Goal: Task Accomplishment & Management: Use online tool/utility

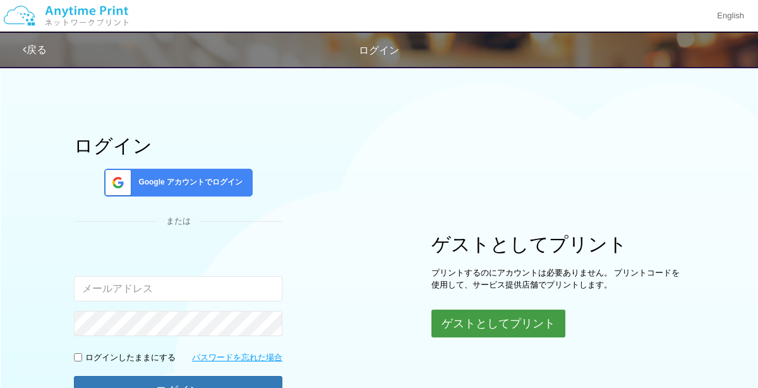
click at [545, 326] on button "ゲストとしてプリント" at bounding box center [499, 324] width 134 height 28
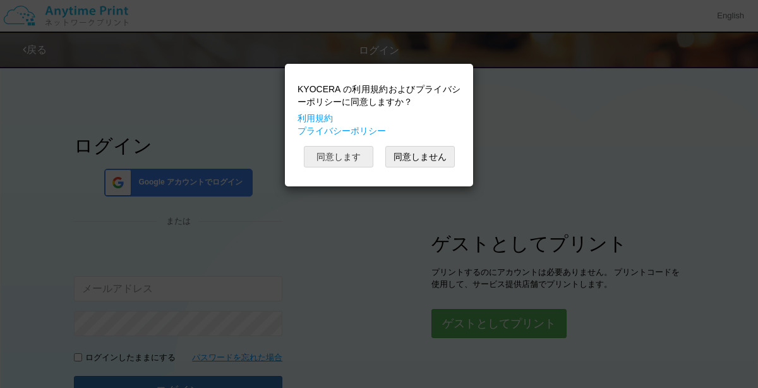
click at [357, 162] on button "同意します" at bounding box center [339, 156] width 70 height 21
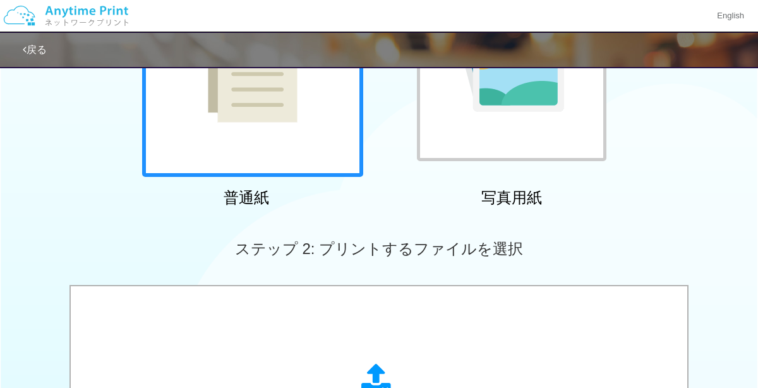
scroll to position [193, 0]
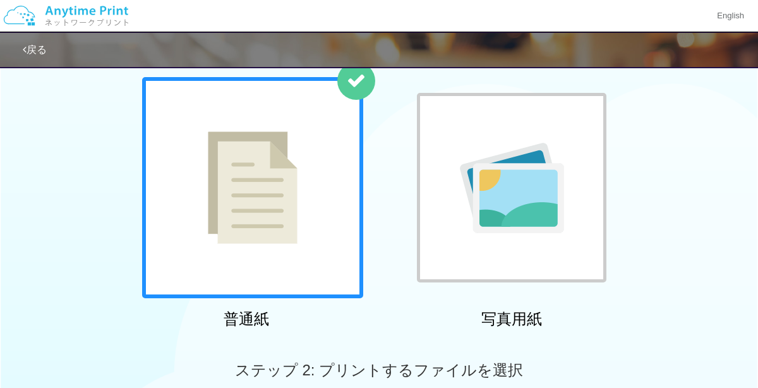
click at [331, 224] on div at bounding box center [252, 187] width 221 height 221
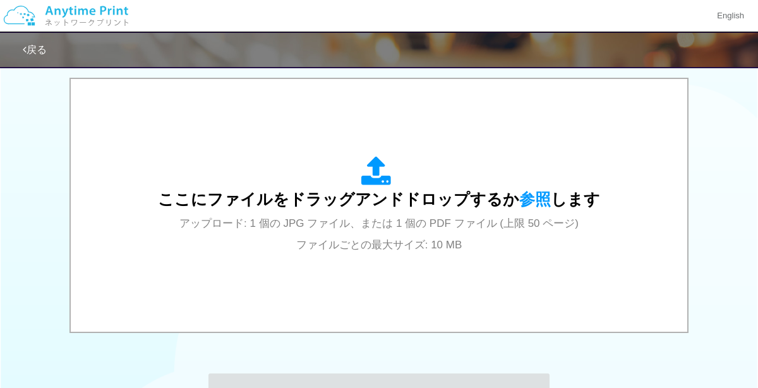
scroll to position [405, 0]
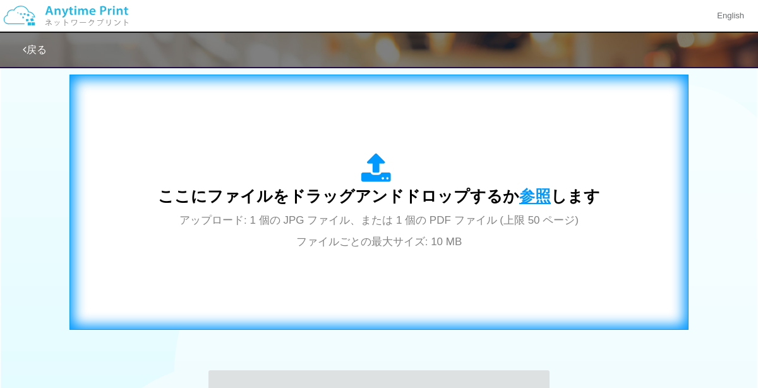
click at [540, 198] on span "参照" at bounding box center [536, 196] width 32 height 18
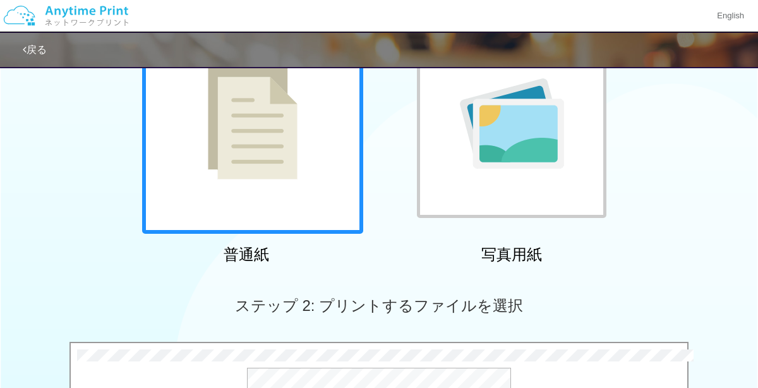
scroll to position [444, 0]
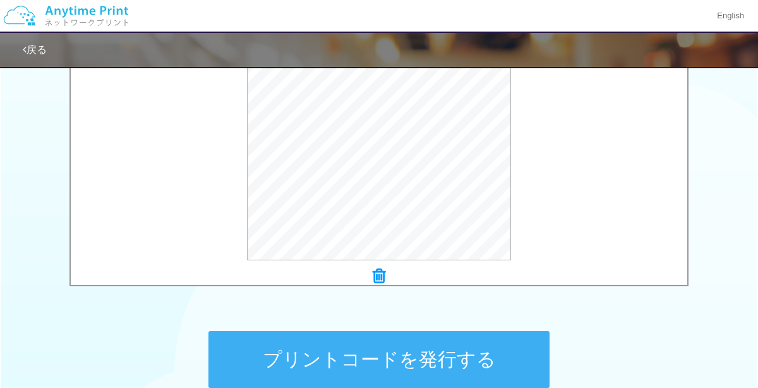
click at [370, 280] on div at bounding box center [379, 277] width 617 height 18
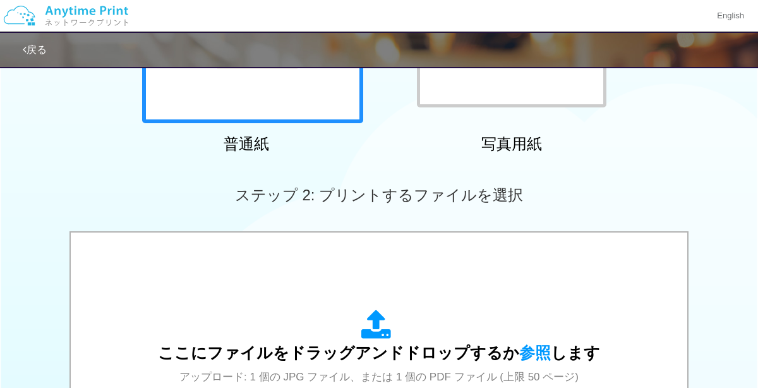
scroll to position [250, 0]
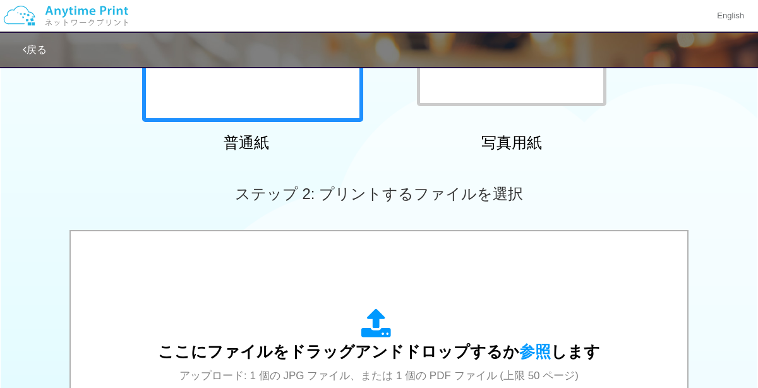
click at [575, 101] on div at bounding box center [512, 12] width 190 height 190
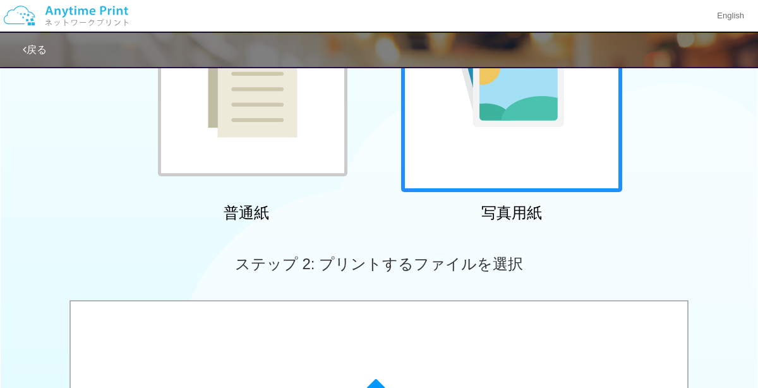
click at [305, 155] on div at bounding box center [253, 82] width 190 height 190
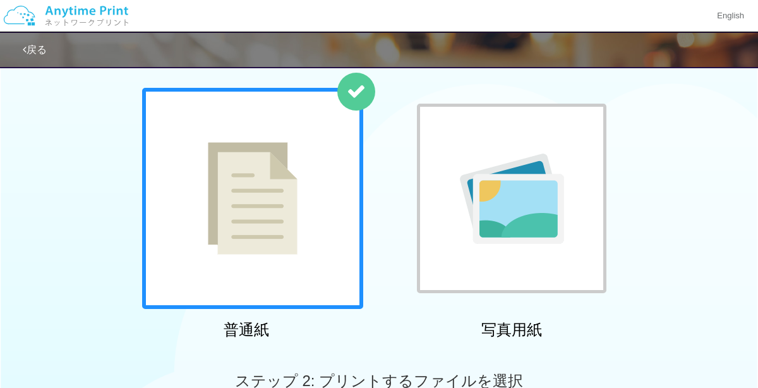
scroll to position [0, 0]
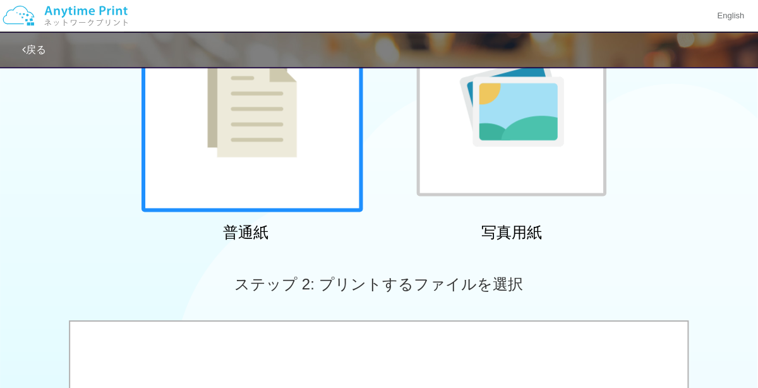
click at [519, 158] on div at bounding box center [512, 101] width 190 height 190
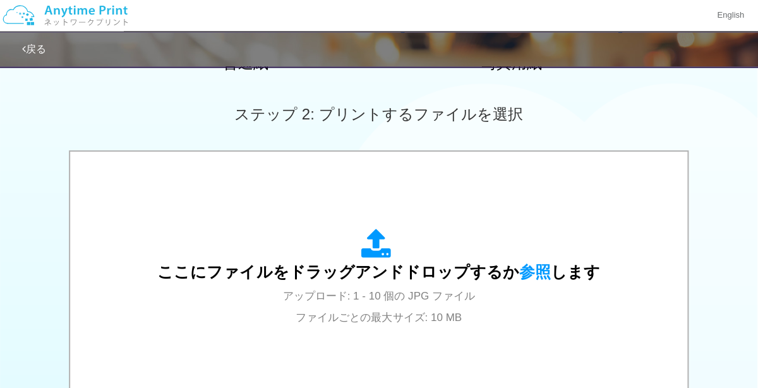
scroll to position [384, 0]
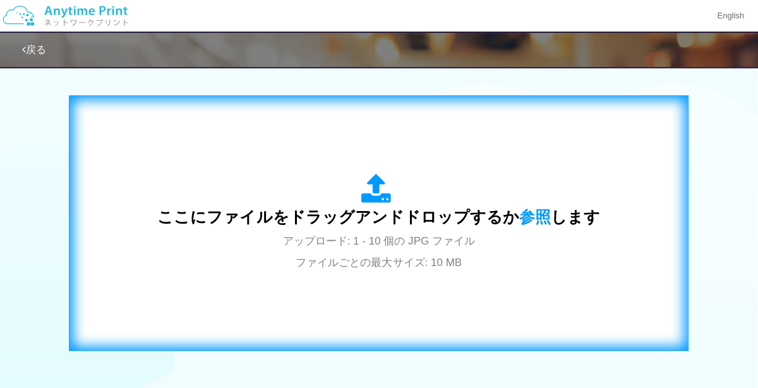
click at [456, 212] on span "ここにファイルをドラッグアンドドロップするか 参照 します" at bounding box center [379, 217] width 442 height 18
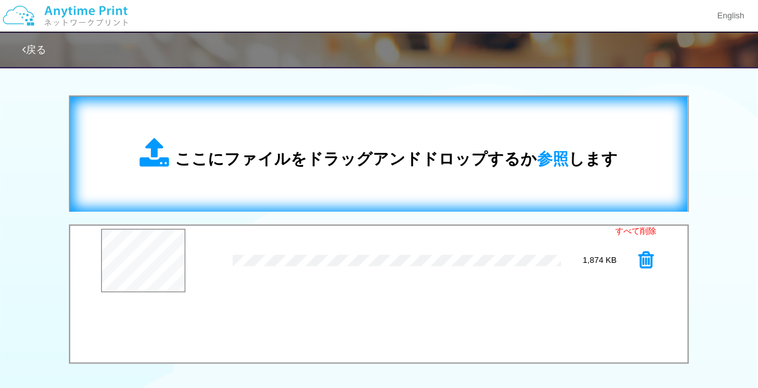
click at [599, 159] on span "ここにファイルをドラッグアンドドロップするか 参照 します" at bounding box center [397, 159] width 442 height 18
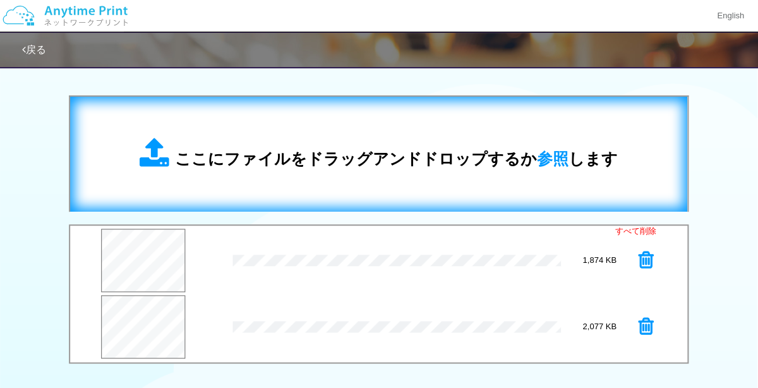
click at [582, 162] on span "ここにファイルをドラッグアンドドロップするか 参照 します" at bounding box center [397, 159] width 442 height 18
click at [551, 158] on span "参照" at bounding box center [553, 159] width 32 height 18
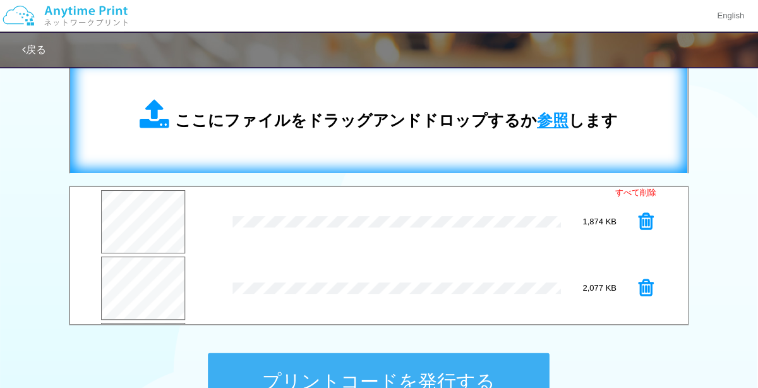
scroll to position [413, 0]
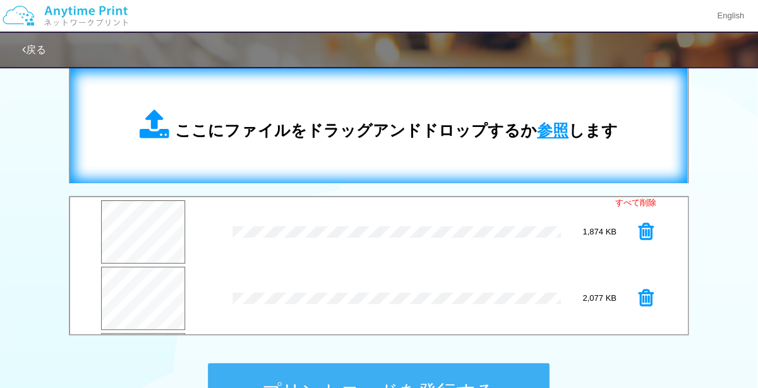
click at [561, 132] on span "参照" at bounding box center [553, 130] width 32 height 18
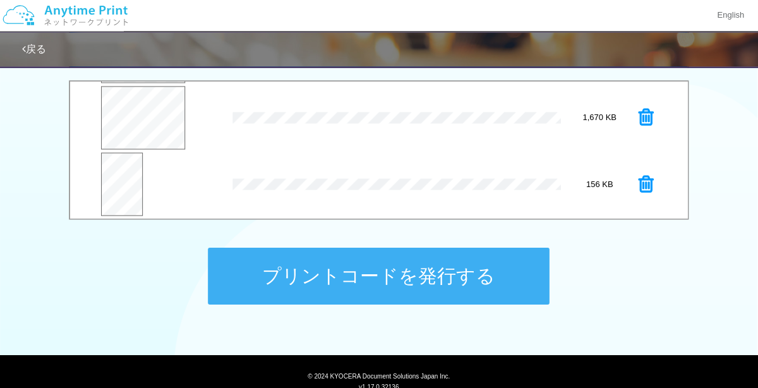
scroll to position [527, 0]
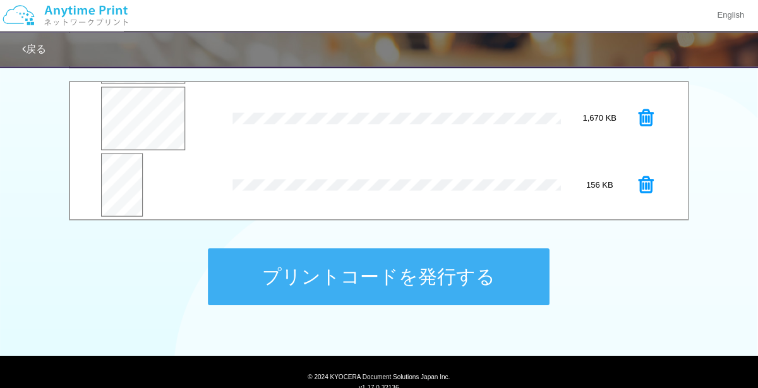
click at [210, 197] on div "プレビュー" at bounding box center [167, 185] width 131 height 63
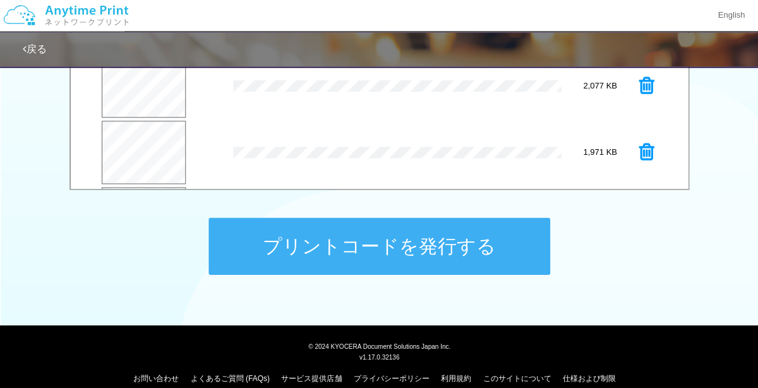
scroll to position [198, 0]
click at [647, 155] on icon at bounding box center [646, 154] width 15 height 19
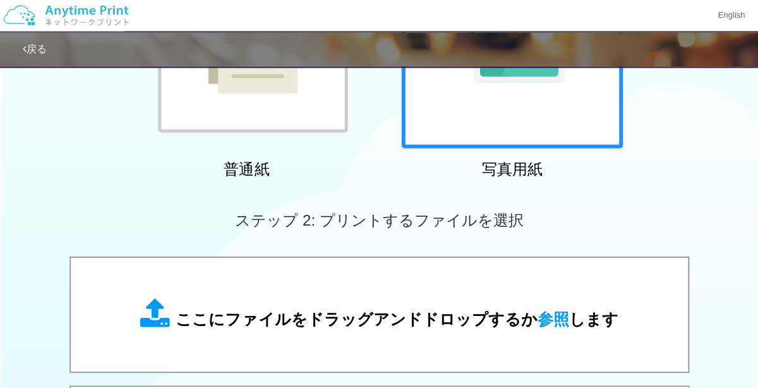
scroll to position [238, 0]
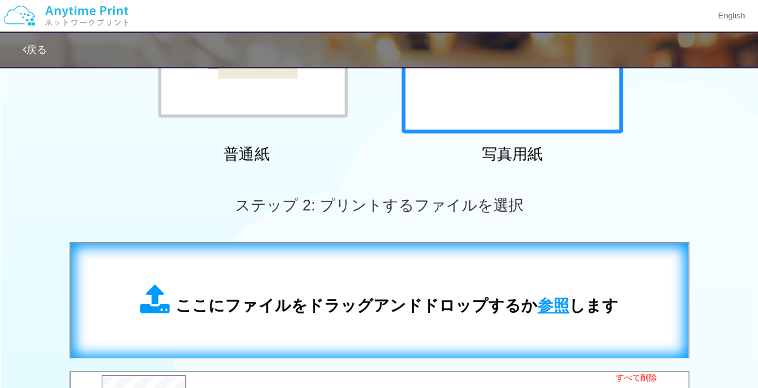
click at [551, 300] on span "参照" at bounding box center [553, 305] width 32 height 18
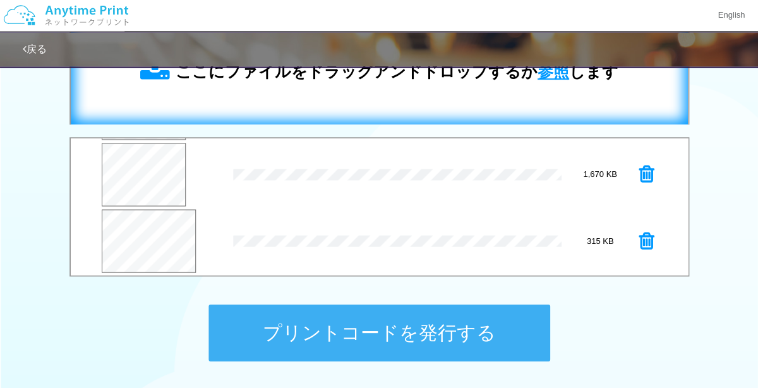
scroll to position [472, 0]
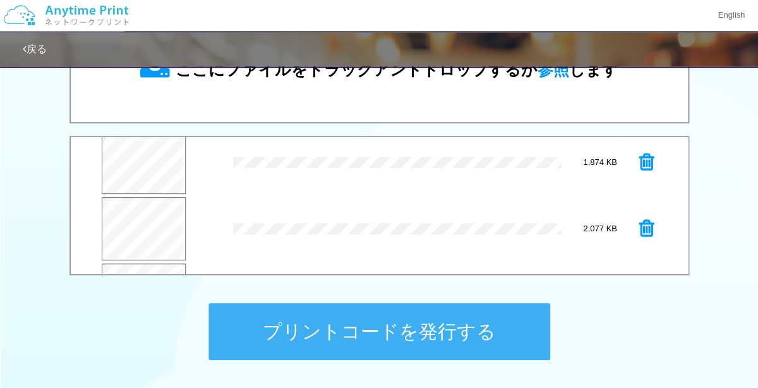
scroll to position [0, 0]
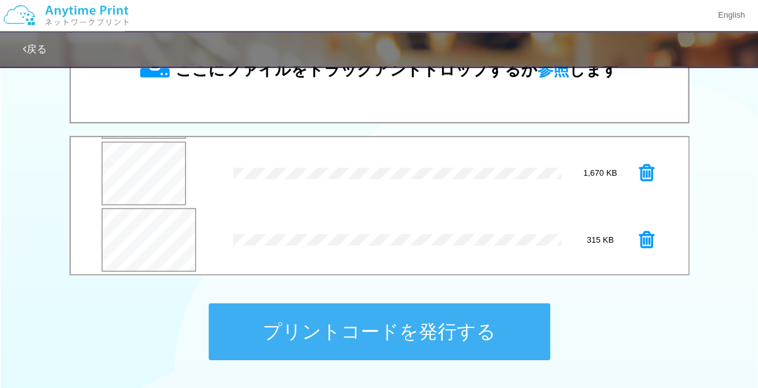
click at [652, 239] on icon at bounding box center [646, 240] width 15 height 19
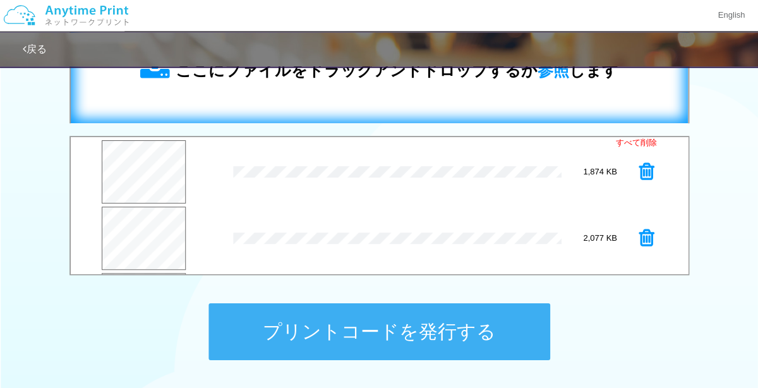
click at [619, 81] on div "ここにファイルをドラッグアンドドロップするか 参照 します" at bounding box center [379, 66] width 592 height 90
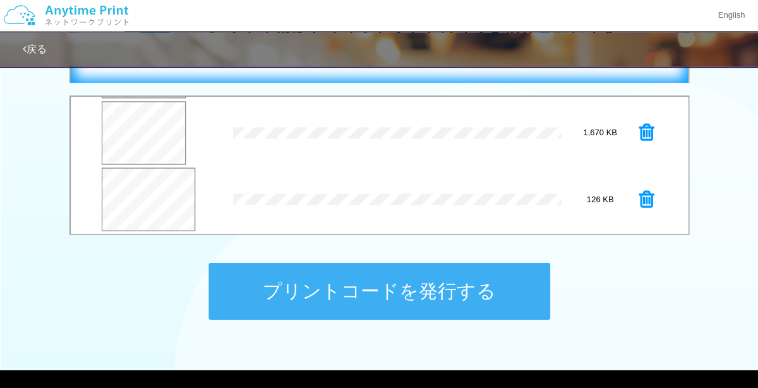
scroll to position [511, 0]
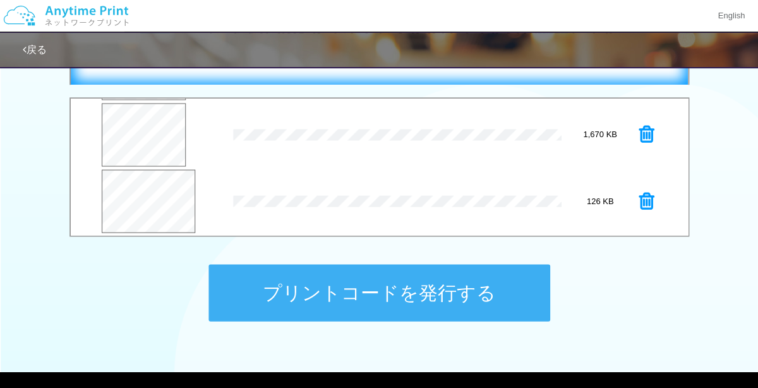
click at [643, 199] on icon at bounding box center [646, 201] width 15 height 19
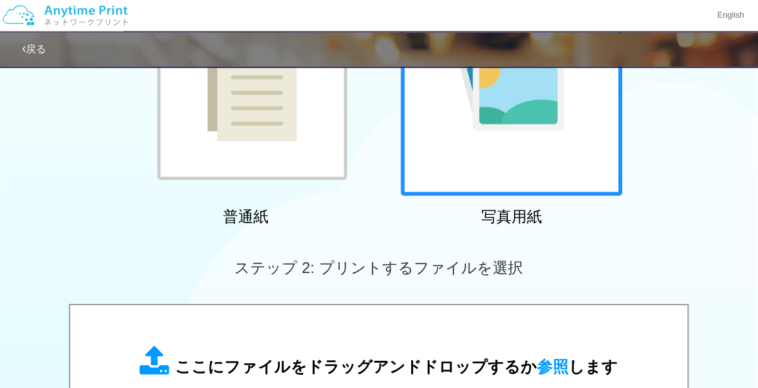
scroll to position [320, 0]
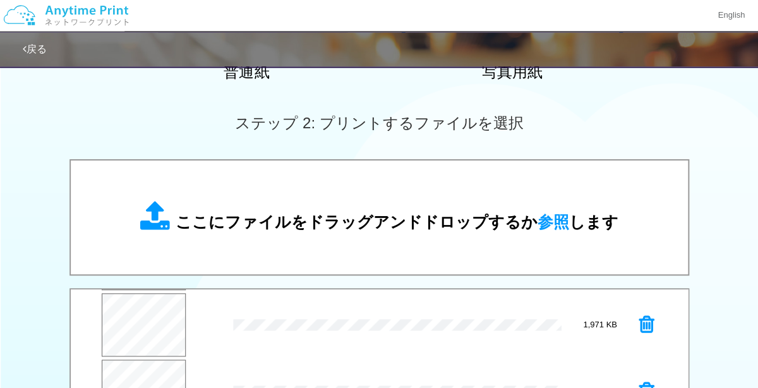
click at [559, 224] on span "参照" at bounding box center [553, 222] width 32 height 18
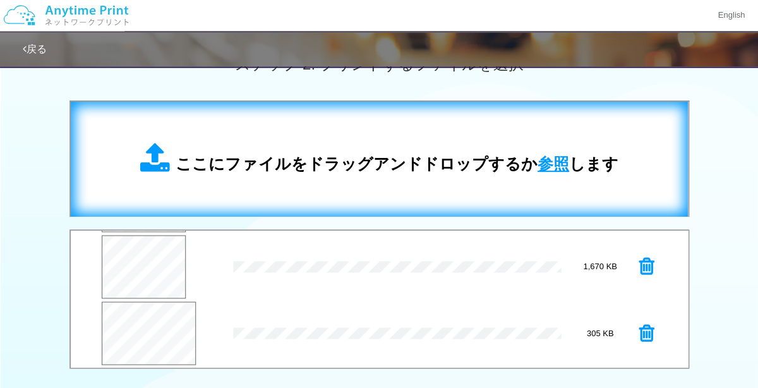
scroll to position [382, 0]
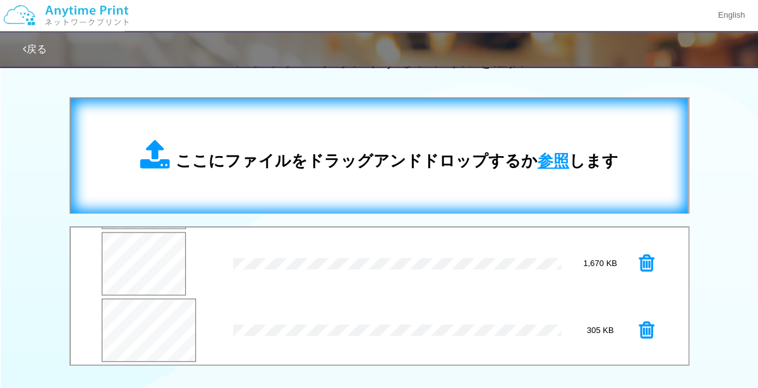
click at [649, 332] on icon at bounding box center [646, 329] width 15 height 19
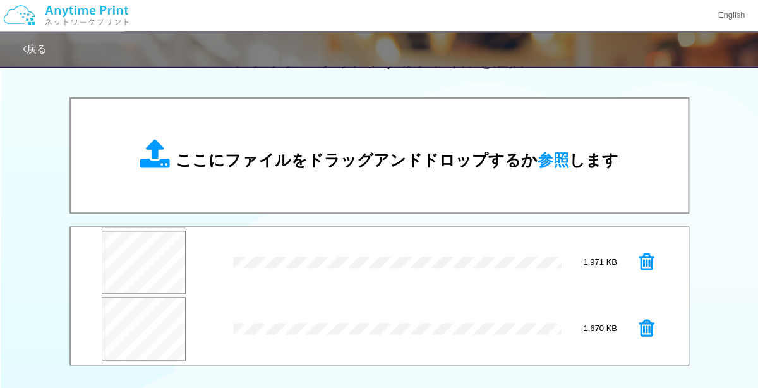
scroll to position [132, 0]
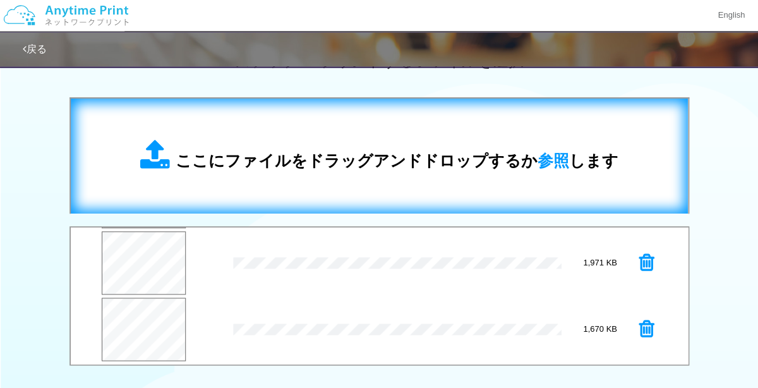
click at [558, 151] on div "ここにファイルをドラッグアンドドロップするか 参照 します" at bounding box center [379, 156] width 478 height 33
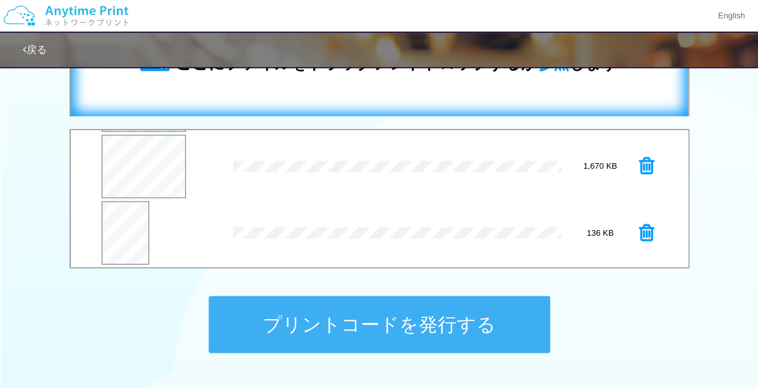
scroll to position [477, 0]
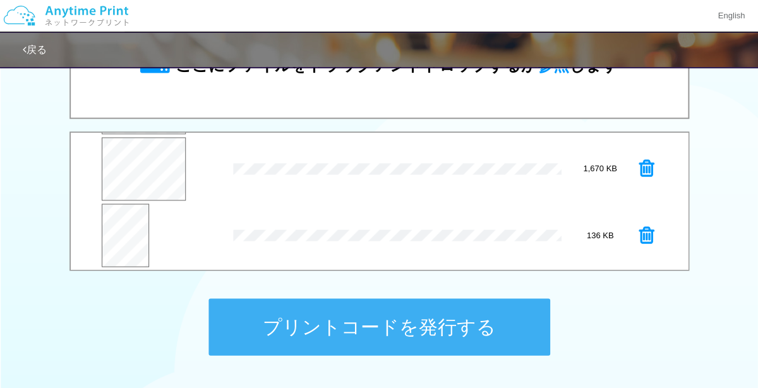
click at [527, 321] on button "プリントコードを発行する" at bounding box center [379, 326] width 341 height 57
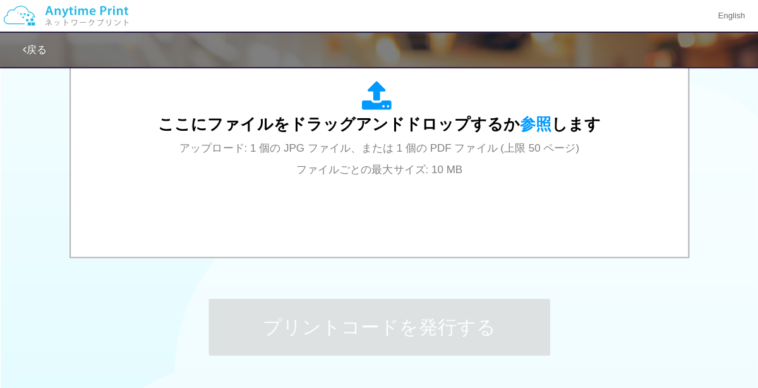
scroll to position [0, 0]
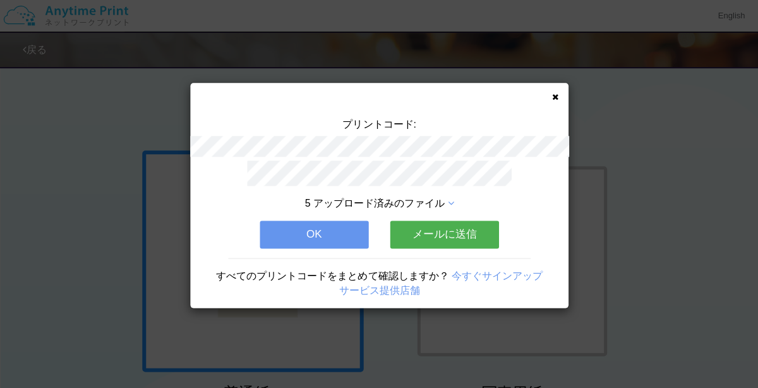
click at [331, 231] on button "OK" at bounding box center [314, 235] width 109 height 28
